Goal: Task Accomplishment & Management: Complete application form

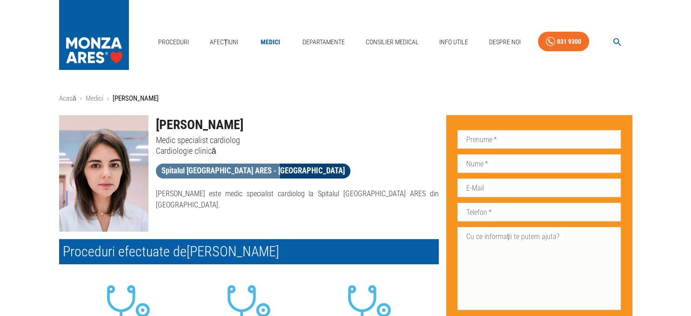
click at [186, 172] on span "Spitalul [GEOGRAPHIC_DATA] ARES - [GEOGRAPHIC_DATA]" at bounding box center [253, 171] width 195 height 12
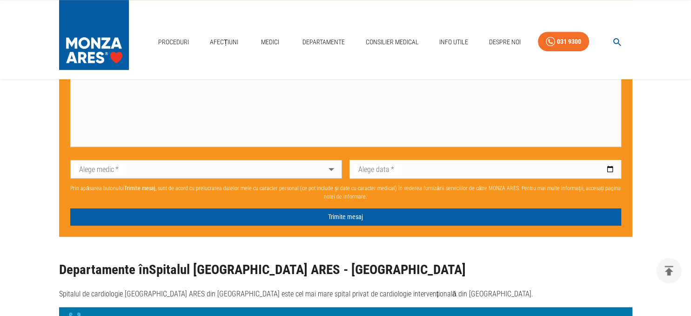
scroll to position [541, 0]
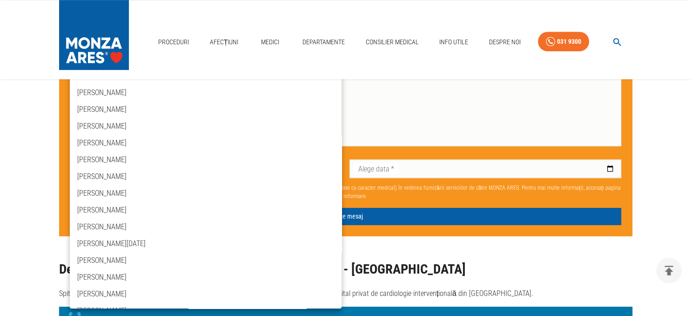
scroll to position [429, 0]
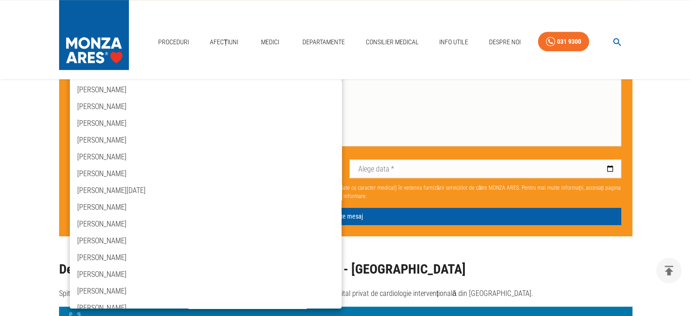
click at [132, 274] on li "[PERSON_NAME]" at bounding box center [206, 274] width 272 height 17
type input "dr-[PERSON_NAME]"
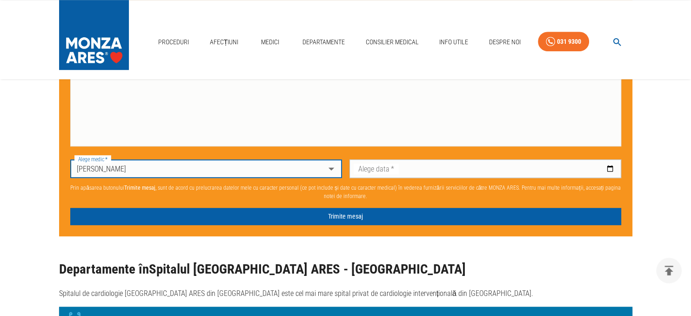
click at [609, 170] on input "Alege data   *" at bounding box center [486, 168] width 272 height 19
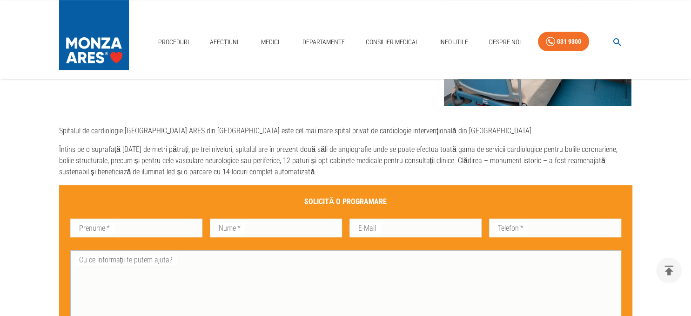
scroll to position [344, 0]
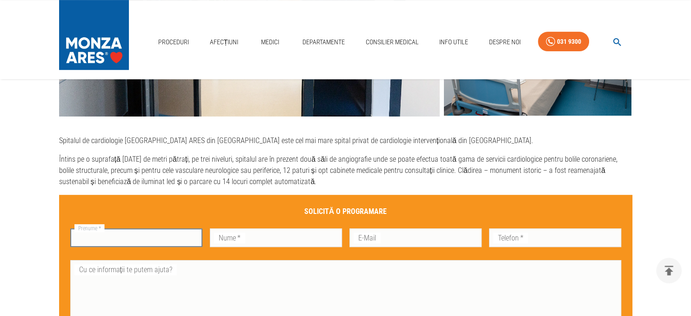
click at [180, 240] on input "Prenume   *" at bounding box center [136, 237] width 132 height 19
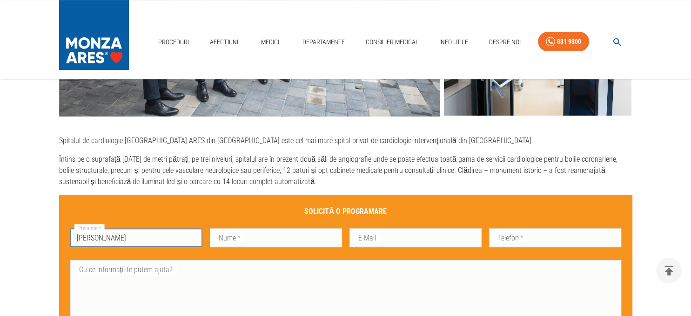
type input "[PERSON_NAME]"
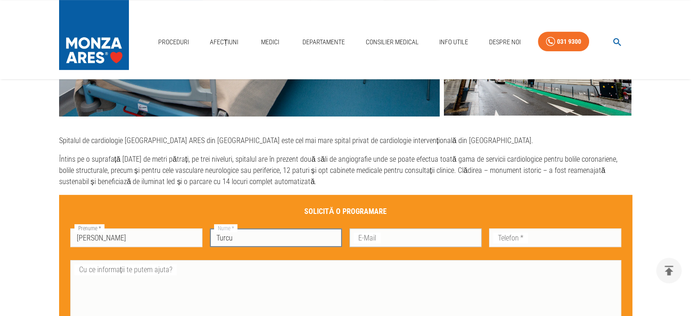
type input "Turcu"
click at [390, 241] on input "E-Mail" at bounding box center [416, 237] width 132 height 19
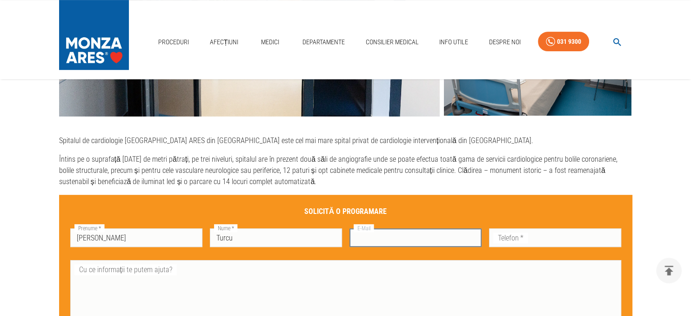
scroll to position [393, 0]
